Goal: Task Accomplishment & Management: Manage account settings

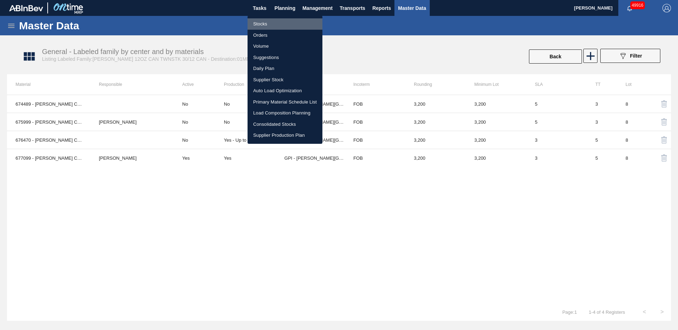
click at [268, 24] on li "Stocks" at bounding box center [285, 23] width 75 height 11
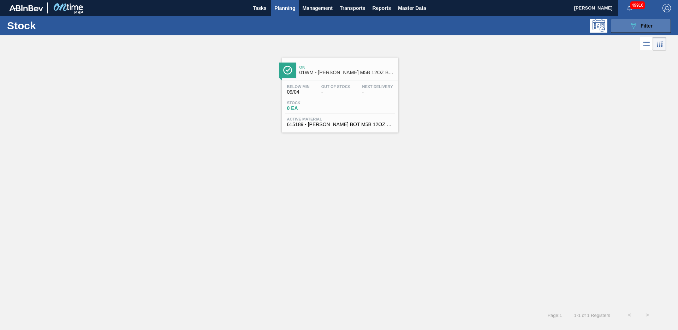
click at [649, 25] on span "Filter" at bounding box center [647, 26] width 12 height 6
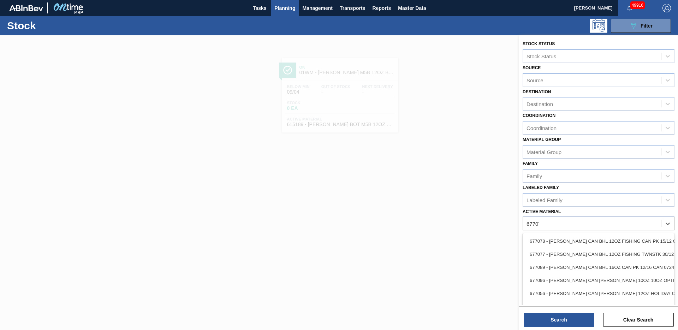
type Material "677075"
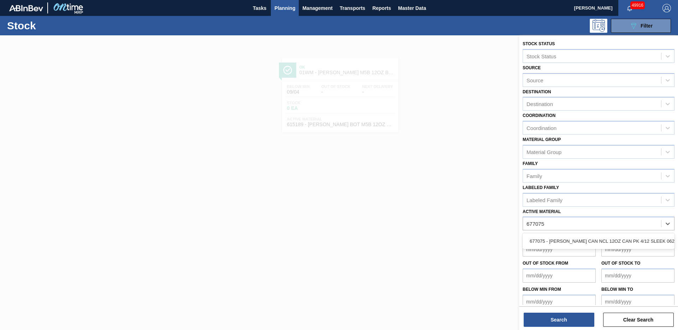
drag, startPoint x: 620, startPoint y: 240, endPoint x: 602, endPoint y: 293, distance: 56.2
click at [620, 240] on div "677075 - [PERSON_NAME] CAN NCL 12OZ CAN PK 4/12 SLEEK 0624" at bounding box center [599, 241] width 152 height 13
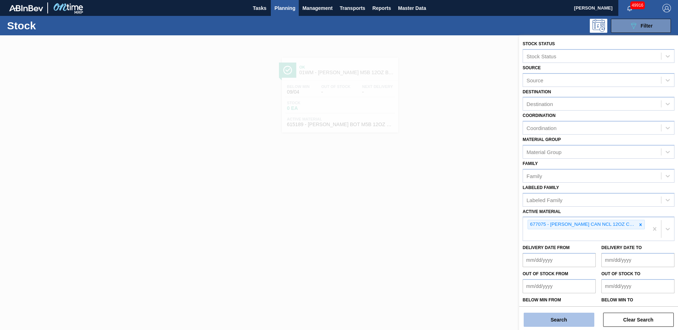
click at [575, 321] on button "Search" at bounding box center [559, 320] width 71 height 14
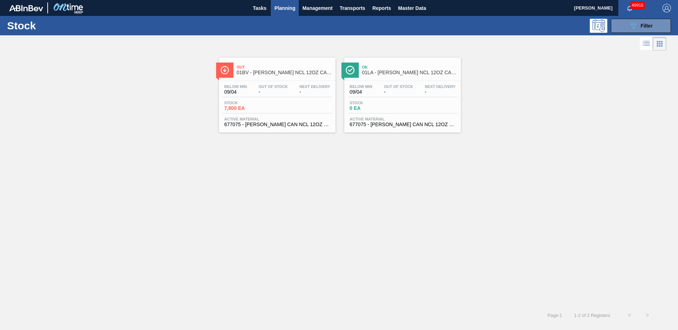
click at [281, 75] on div "Out 01BV - [PERSON_NAME] NCL 12OZ CAN CAN PK 4/12 SLEEK" at bounding box center [284, 70] width 95 height 16
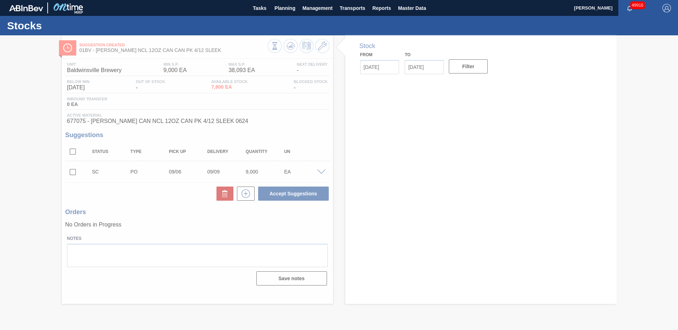
type input "[DATE]"
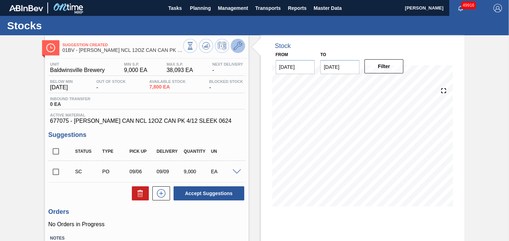
click at [234, 46] on icon at bounding box center [238, 46] width 8 height 8
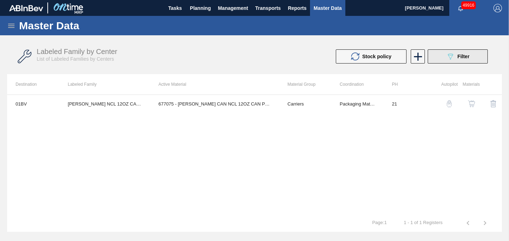
click at [440, 54] on button "089F7B8B-B2A5-4AFE-B5C0-19BA573D28AC Filter" at bounding box center [458, 56] width 60 height 14
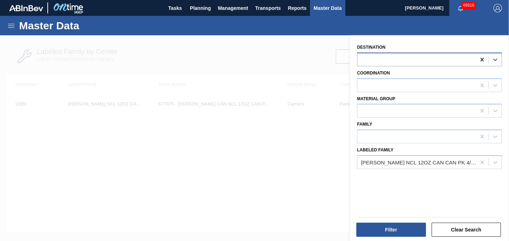
click at [481, 61] on icon at bounding box center [481, 59] width 7 height 7
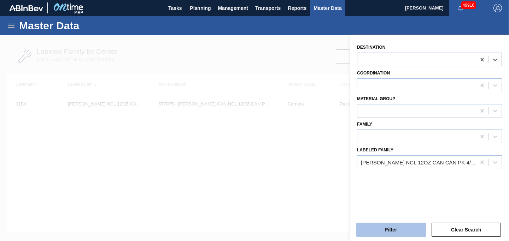
click at [397, 231] on button "Filter" at bounding box center [391, 230] width 70 height 14
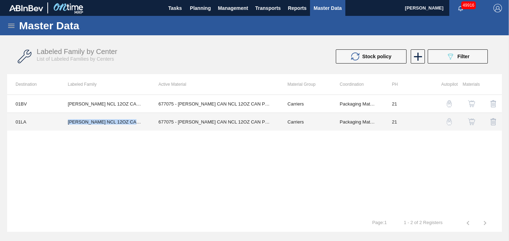
drag, startPoint x: 67, startPoint y: 124, endPoint x: 133, endPoint y: 125, distance: 65.7
click at [133, 125] on td "[PERSON_NAME] NCL 12OZ CAN CAN PK 4/12 SLEEK" at bounding box center [104, 122] width 90 height 18
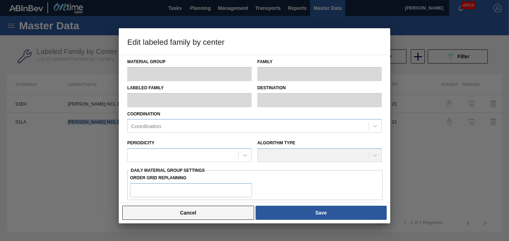
click at [165, 216] on button "Cancel" at bounding box center [188, 213] width 132 height 14
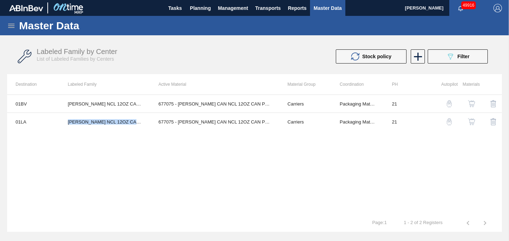
copy td "[PERSON_NAME] NCL 12OZ CAN CAN PK 4/12 SLEEK"
click at [418, 62] on icon at bounding box center [418, 57] width 14 height 14
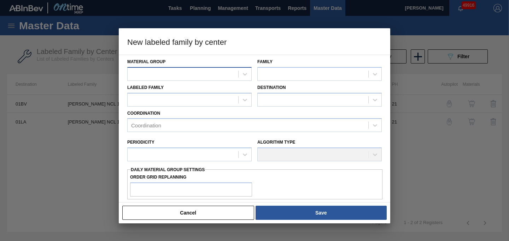
click at [168, 73] on div at bounding box center [183, 74] width 111 height 10
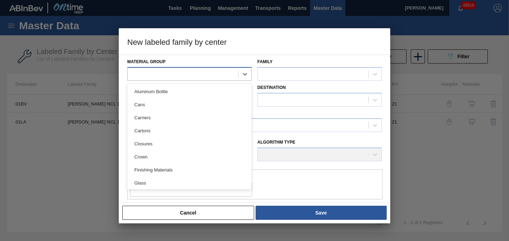
paste Group "[PERSON_NAME] NCL 12OZ CAN CAN PK 4/12 SLEEK"
type Group "[PERSON_NAME] NCL 12OZ CAN CAN PK 4/12 SLEEK"
type Group "ca"
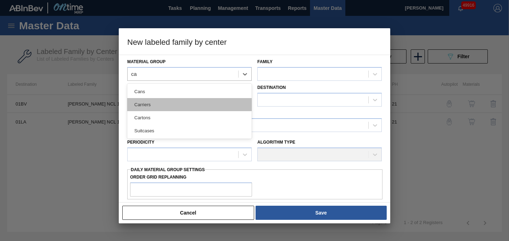
click at [159, 107] on div "Carriers" at bounding box center [189, 104] width 124 height 13
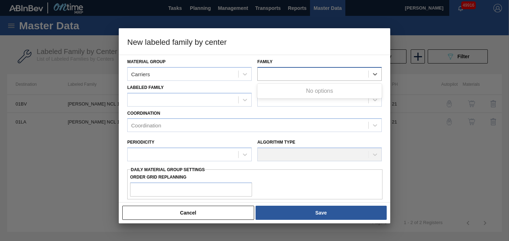
click at [272, 70] on div at bounding box center [313, 74] width 111 height 10
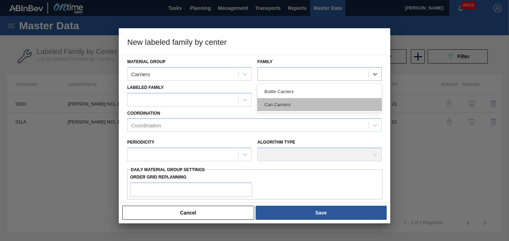
click at [281, 102] on div "Can Carriers" at bounding box center [319, 104] width 124 height 13
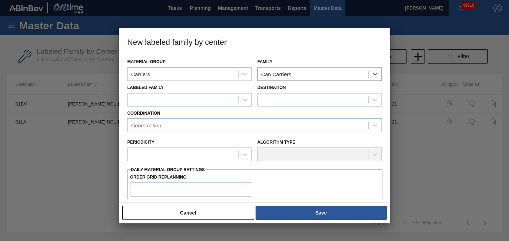
click at [188, 108] on div "Coordination Coordination" at bounding box center [254, 120] width 260 height 26
click at [182, 102] on div at bounding box center [183, 100] width 111 height 10
paste Family "[PERSON_NAME] NCL 12OZ CAN CAN PK 4/12 SLEEK"
type Family "[PERSON_NAME] NCL 12OZ CAN CAN PK 4/12 SLEEK"
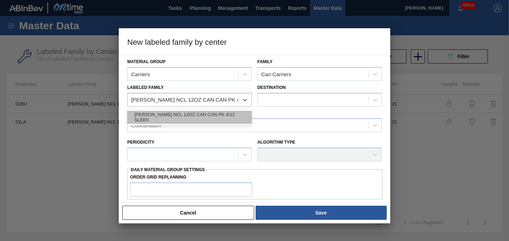
click at [200, 114] on div "[PERSON_NAME] NCL 12OZ CAN CAN PK 4/12 SLEEK" at bounding box center [189, 117] width 124 height 13
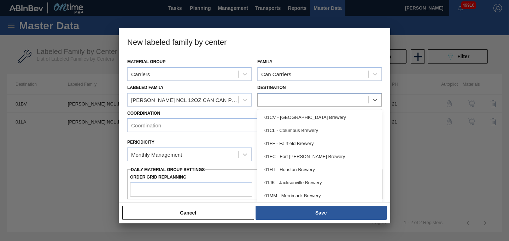
click at [282, 99] on div at bounding box center [313, 100] width 111 height 10
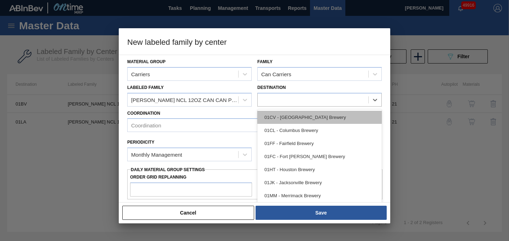
click at [299, 118] on div "01CV - [GEOGRAPHIC_DATA] Brewery" at bounding box center [319, 117] width 124 height 13
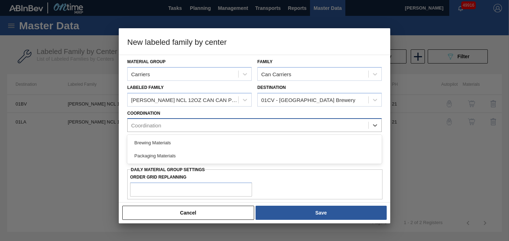
click at [183, 130] on div "Coordination" at bounding box center [248, 125] width 241 height 10
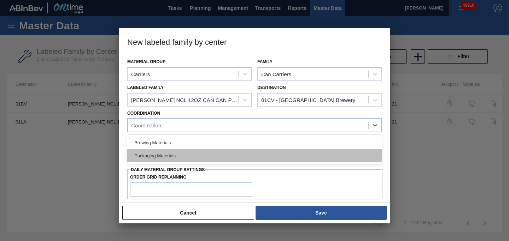
click at [166, 154] on div "Packaging Materials" at bounding box center [254, 155] width 254 height 13
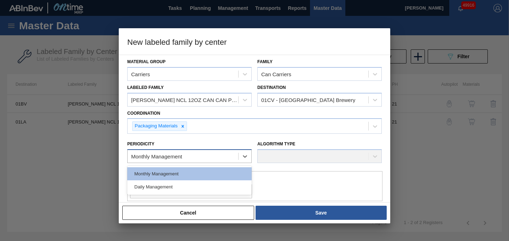
click at [168, 154] on div "Monthly Management" at bounding box center [156, 157] width 51 height 6
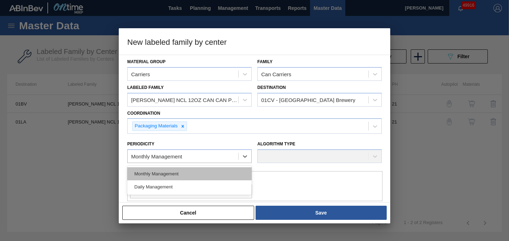
click at [167, 171] on div "Monthly Management" at bounding box center [189, 173] width 124 height 13
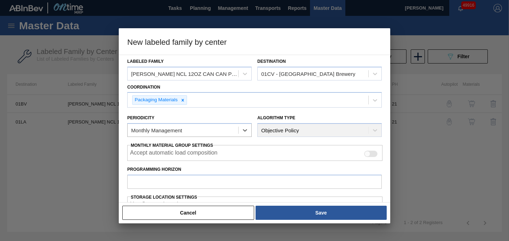
scroll to position [32, 0]
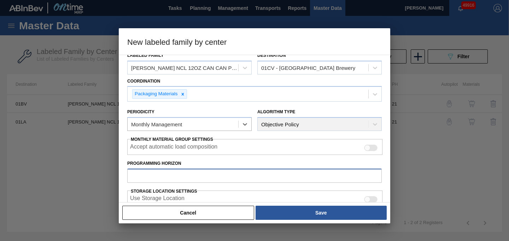
click at [188, 176] on input "Programming Horizon" at bounding box center [254, 176] width 254 height 14
type input "28"
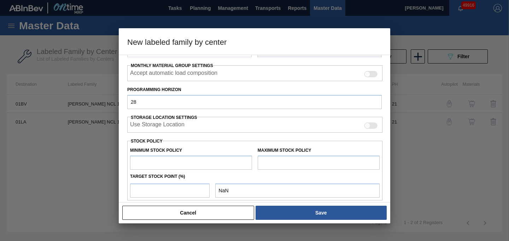
click at [185, 161] on input "text" at bounding box center [191, 163] width 122 height 14
type input "0"
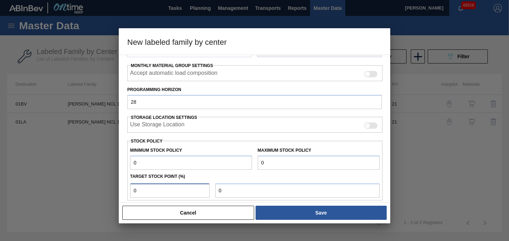
type input "0"
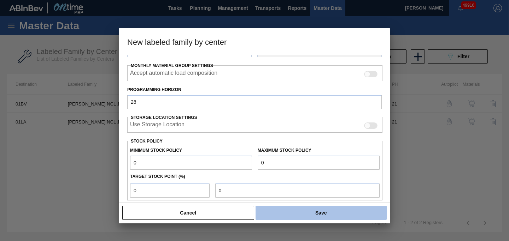
click at [279, 211] on button "Save" at bounding box center [320, 213] width 131 height 14
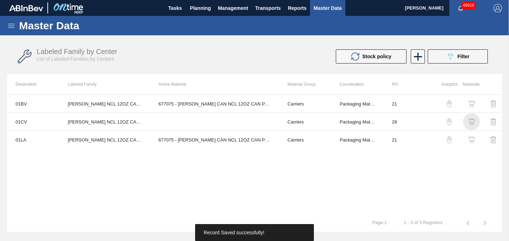
click at [470, 121] on img "button" at bounding box center [471, 121] width 7 height 7
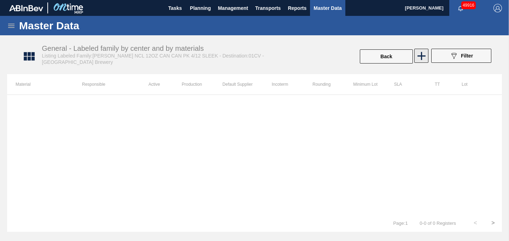
click at [427, 59] on icon at bounding box center [422, 56] width 14 height 14
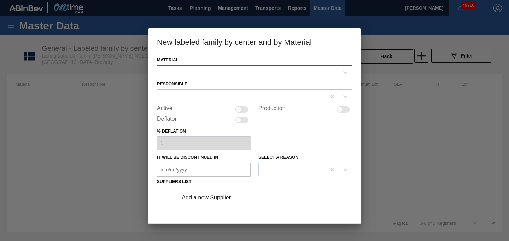
click at [219, 71] on div at bounding box center [247, 72] width 181 height 10
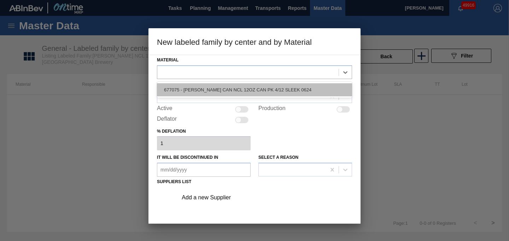
click at [218, 91] on div "677075 - [PERSON_NAME] CAN NCL 12OZ CAN PK 4/12 SLEEK 0624" at bounding box center [254, 89] width 195 height 13
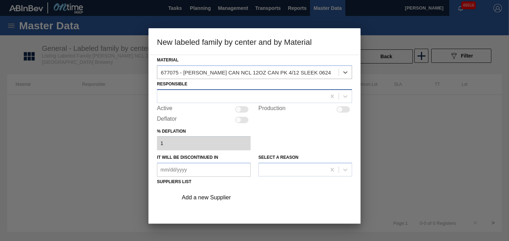
click at [204, 97] on div at bounding box center [241, 96] width 169 height 10
type input "hill"
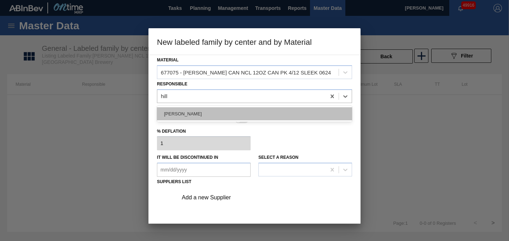
click at [191, 110] on div "[PERSON_NAME]" at bounding box center [254, 113] width 195 height 13
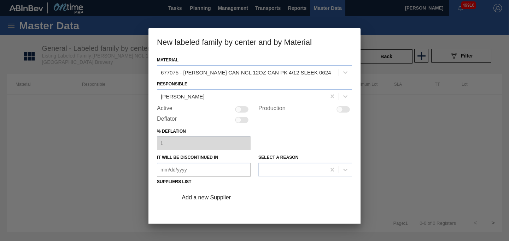
click at [239, 109] on div at bounding box center [238, 109] width 6 height 6
checkbox input "true"
click at [214, 196] on div "Add a new Supplier" at bounding box center [251, 198] width 139 height 6
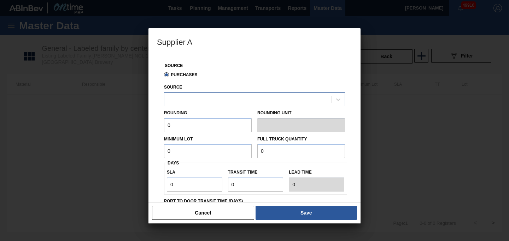
click at [198, 102] on div at bounding box center [247, 99] width 167 height 10
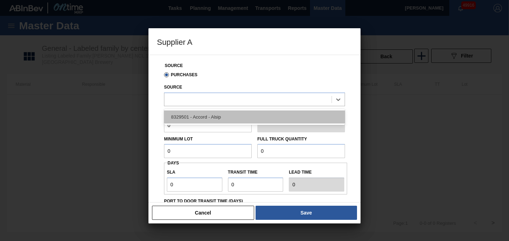
click at [201, 116] on div "8329501 - Accord - Alsip" at bounding box center [254, 117] width 181 height 13
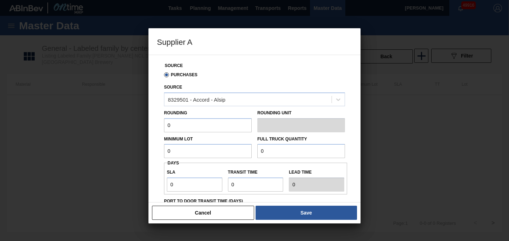
click at [196, 125] on input "0" at bounding box center [208, 125] width 88 height 14
type input "9,000"
type input "900"
type input "234,000"
type input "3"
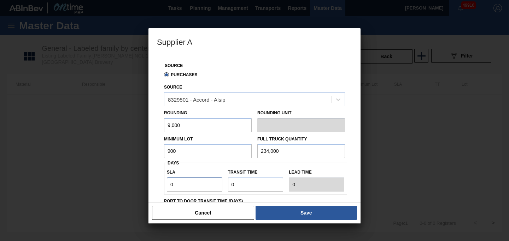
type input "3"
type input "5"
type input "8"
type input "5"
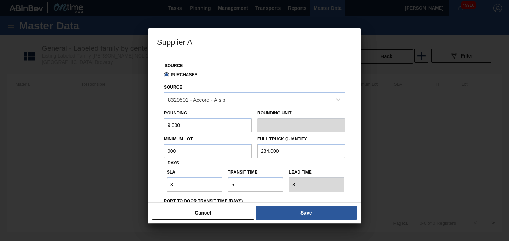
scroll to position [85, 0]
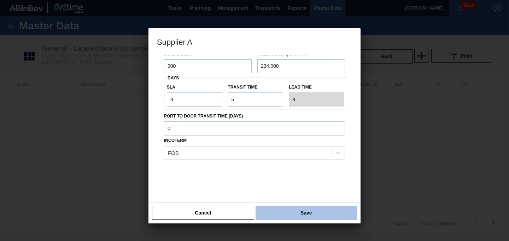
click at [293, 215] on button "Save" at bounding box center [305, 213] width 101 height 14
type input "Pallets"
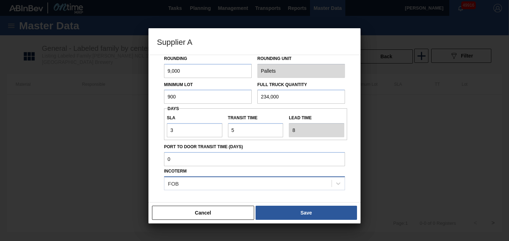
scroll to position [51, 0]
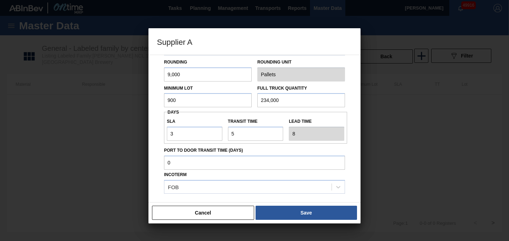
click at [202, 102] on input "900" at bounding box center [208, 100] width 88 height 14
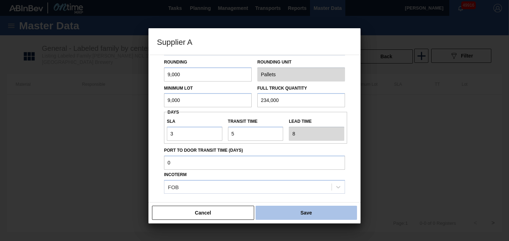
type input "9,000"
click at [288, 213] on button "Save" at bounding box center [305, 213] width 101 height 14
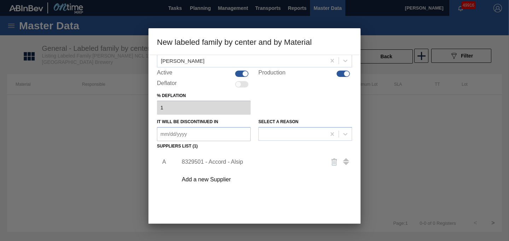
scroll to position [77, 0]
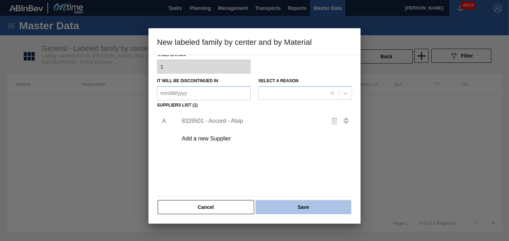
click at [301, 206] on button "Save" at bounding box center [303, 207] width 96 height 14
